Goal: Find specific page/section: Find specific page/section

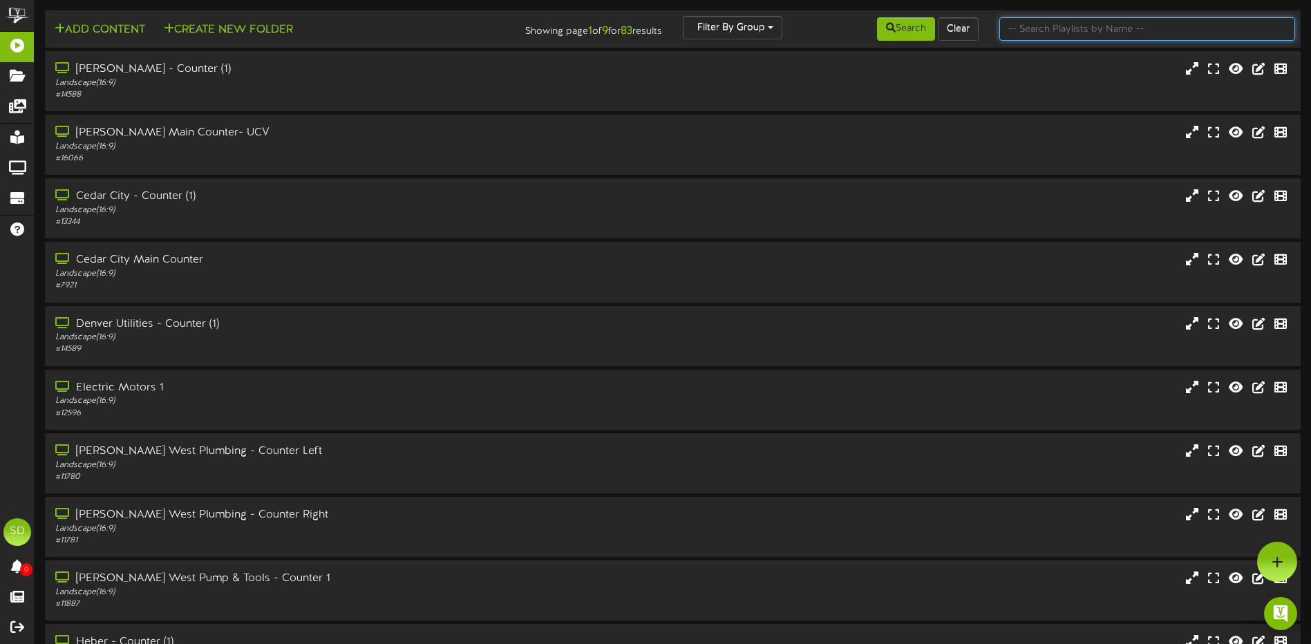
click at [1064, 32] on input "text" at bounding box center [1148, 29] width 296 height 24
type input "[GEOGRAPHIC_DATA]"
click at [154, 350] on div "# 14589" at bounding box center [305, 350] width 504 height 12
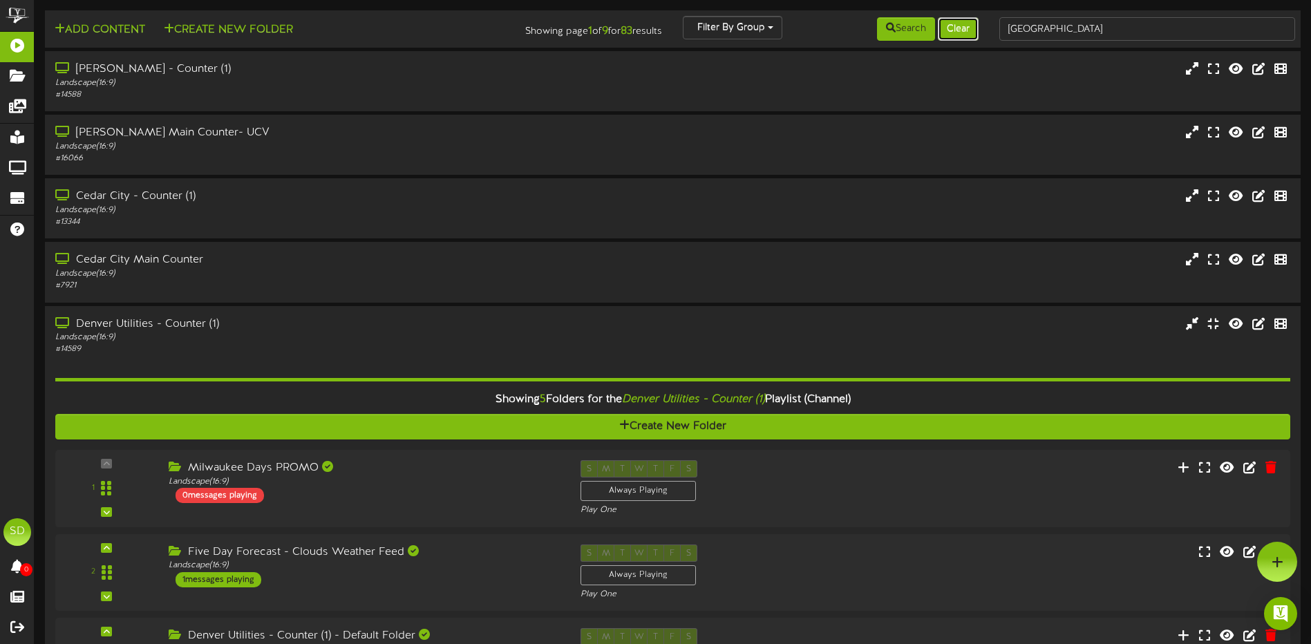
click at [958, 33] on button "Clear" at bounding box center [958, 29] width 41 height 24
click at [1027, 30] on input "text" at bounding box center [1148, 29] width 296 height 24
type input "Phoenix"
click at [906, 32] on button "Search" at bounding box center [906, 29] width 58 height 24
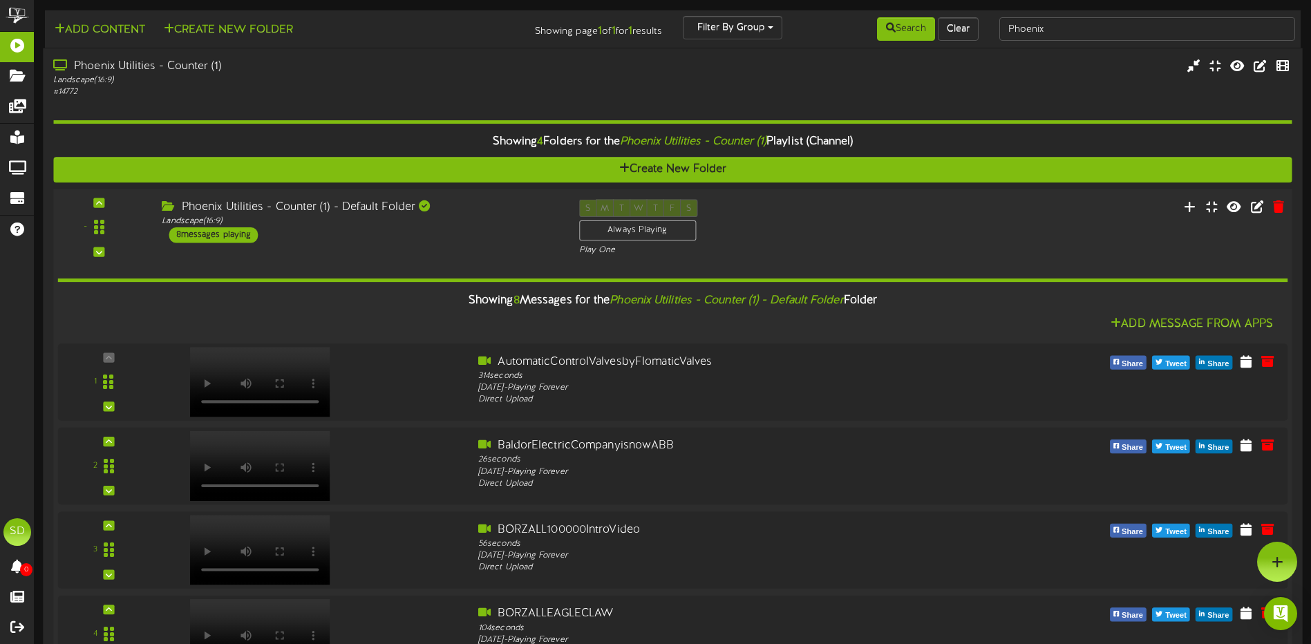
click at [486, 236] on div "Phoenix Utilities - Counter (1) - Default Folder Landscape ( 16:9 ) 8 messages …" at bounding box center [359, 221] width 417 height 44
click at [835, 227] on div "S M T W T F S Always Playing Play One" at bounding box center [725, 227] width 313 height 57
click at [321, 241] on div "Phoenix Utilities - Counter (1) - Default Folder Landscape ( 16:9 ) 8 messages …" at bounding box center [359, 221] width 417 height 44
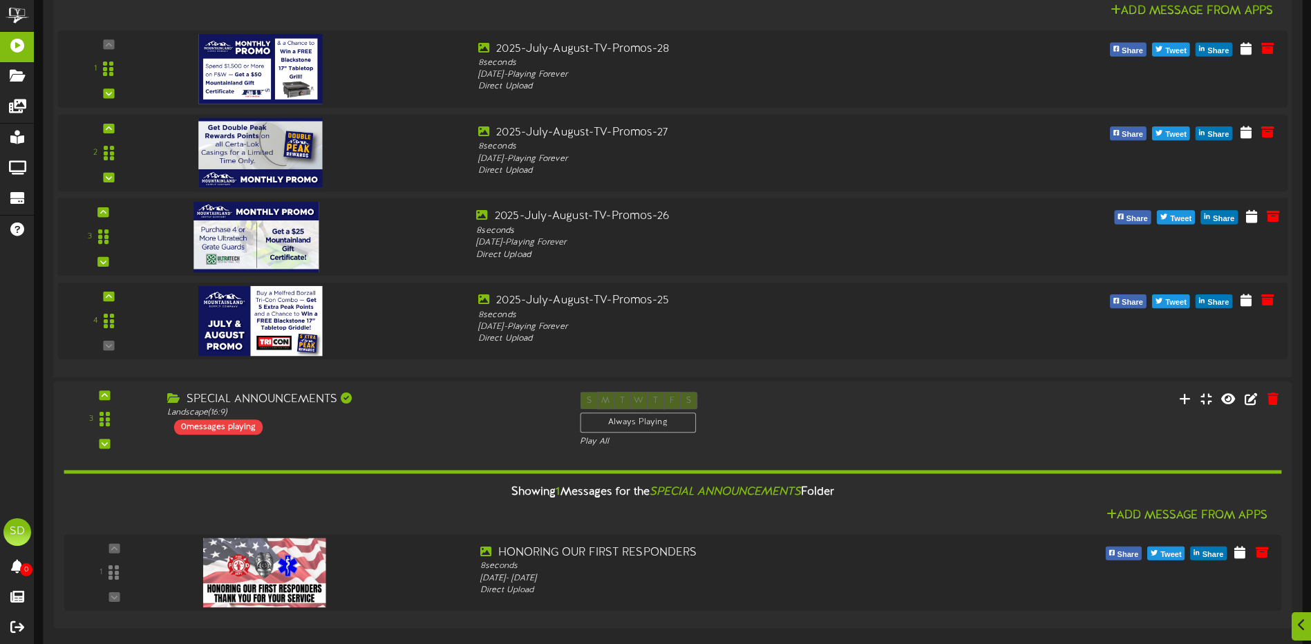
scroll to position [1360, 0]
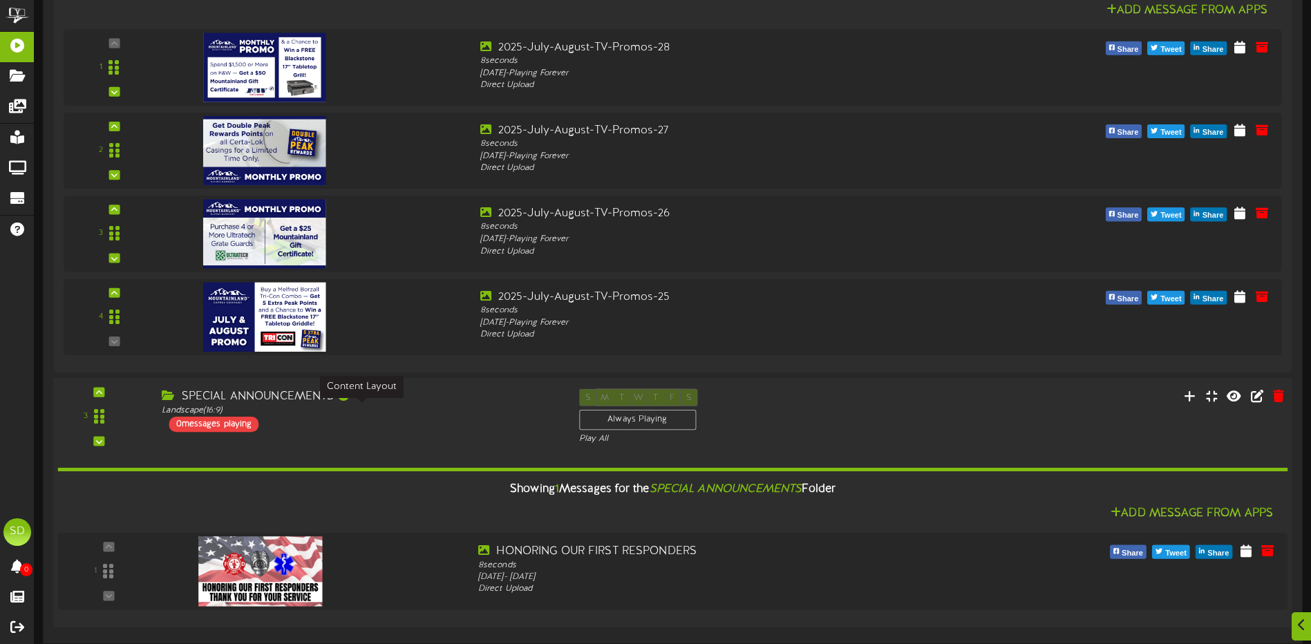
click at [414, 417] on div "SPECIAL ANNOUNCEMENTS Landscape ( 16:9 ) 0 messages playing" at bounding box center [359, 411] width 417 height 44
click at [480, 503] on div "Showing 1 Messages for the SPECIAL ANNOUNCEMENTS Folder" at bounding box center [672, 490] width 1251 height 30
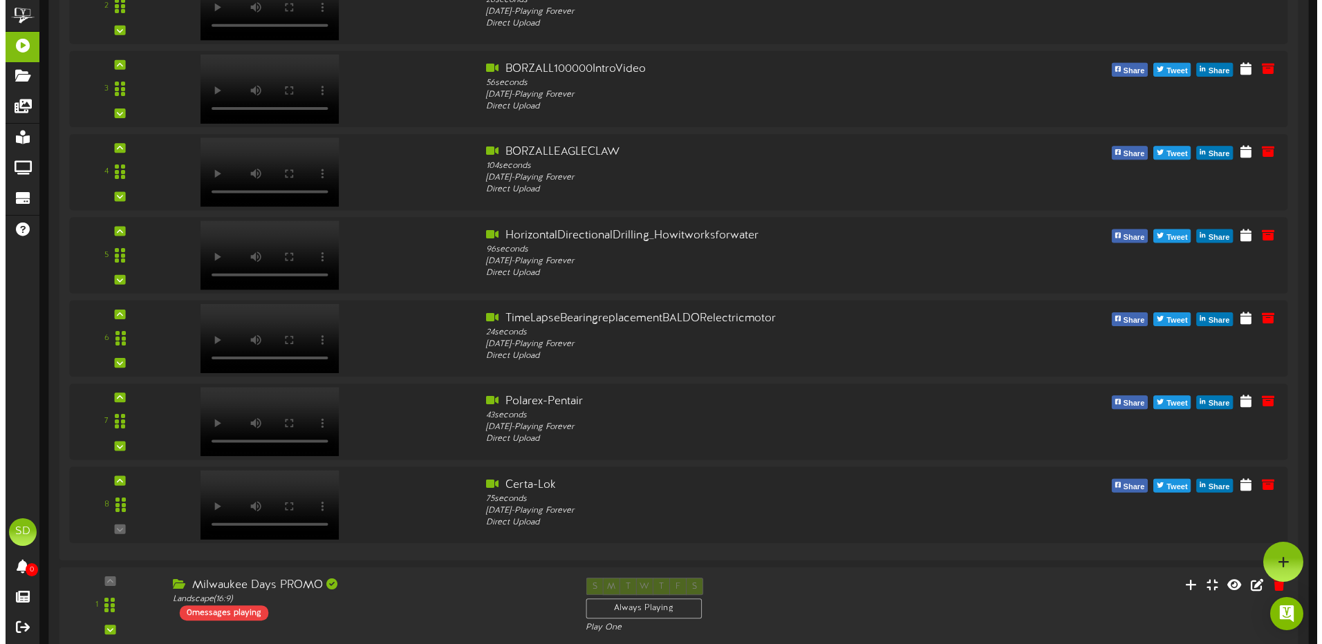
scroll to position [0, 0]
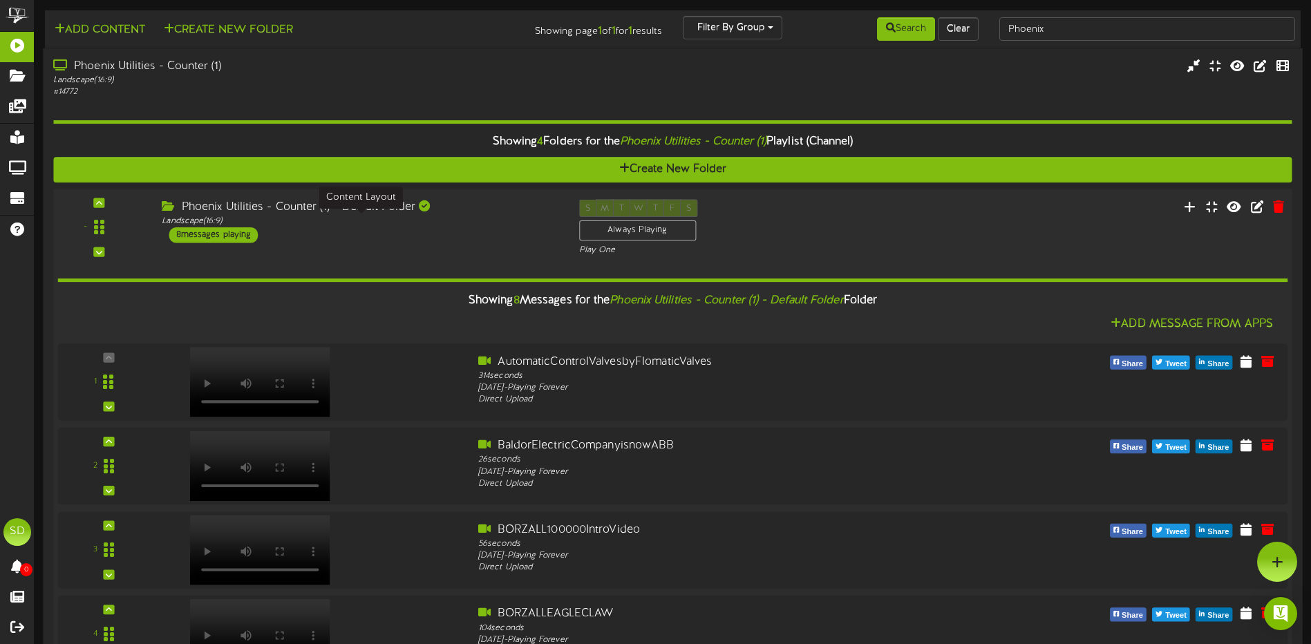
click at [467, 225] on div "Landscape ( 16:9 )" at bounding box center [360, 222] width 396 height 12
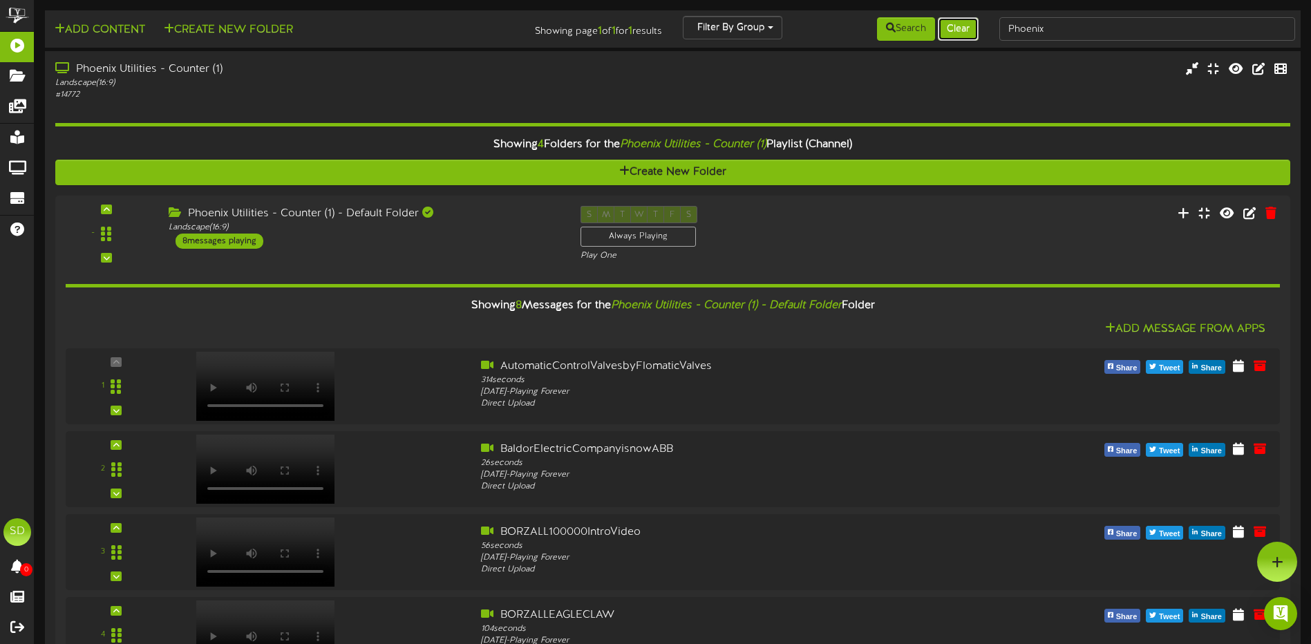
click at [954, 35] on button "Clear" at bounding box center [958, 29] width 41 height 24
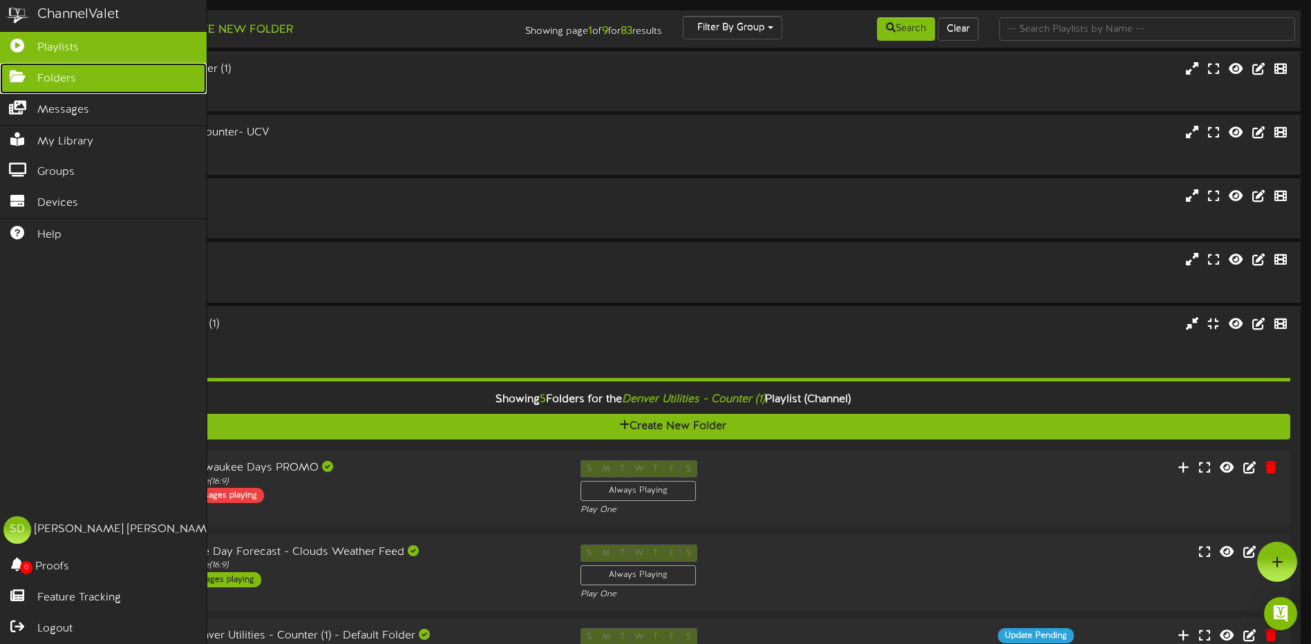
click at [55, 79] on span "Folders" at bounding box center [56, 79] width 39 height 16
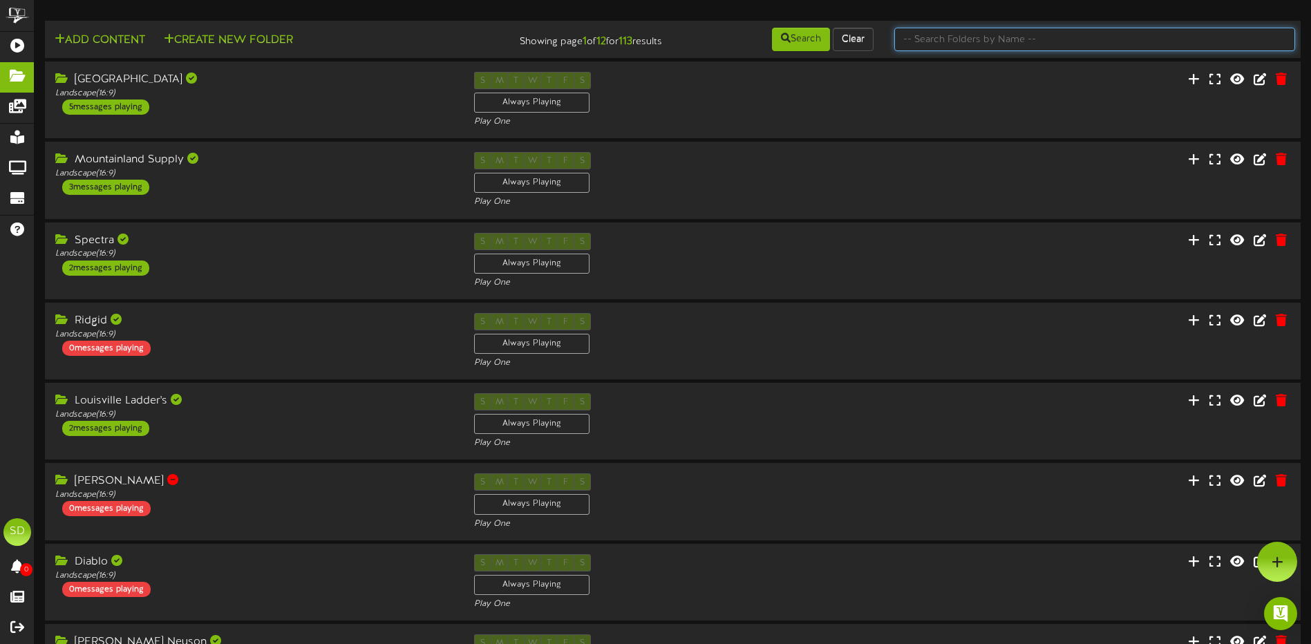
click at [942, 40] on input "text" at bounding box center [1095, 40] width 401 height 24
type input "Phoenix"
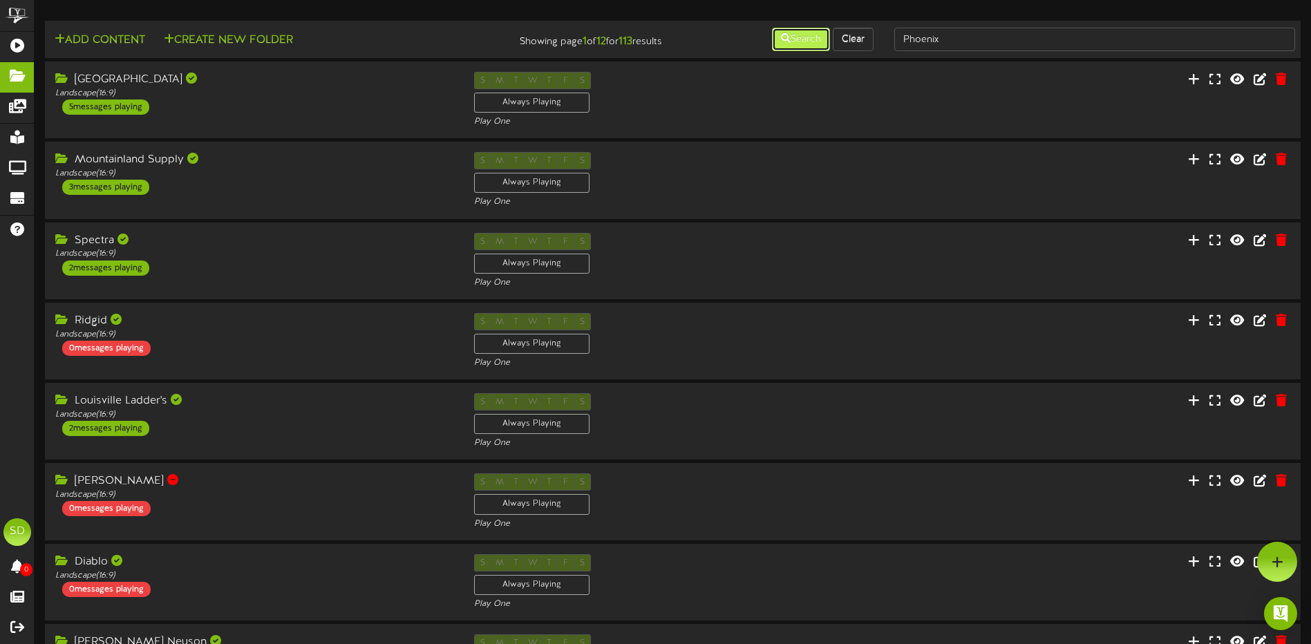
click at [804, 34] on button "Search" at bounding box center [801, 40] width 58 height 24
